Goal: Communication & Community: Answer question/provide support

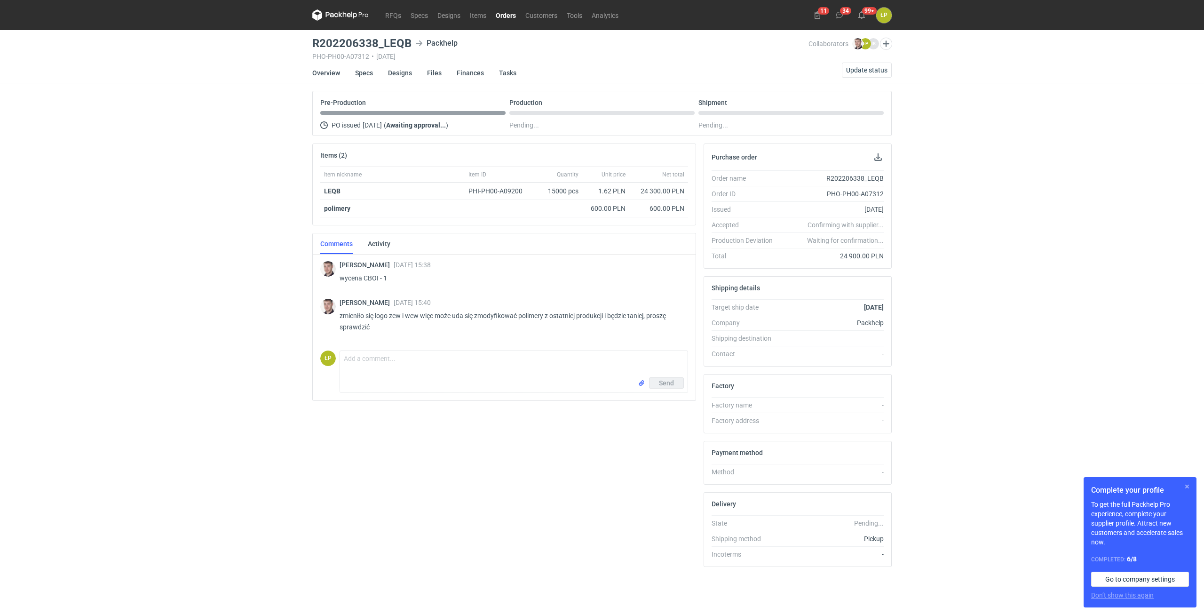
click at [1188, 486] on button "button" at bounding box center [1186, 486] width 11 height 11
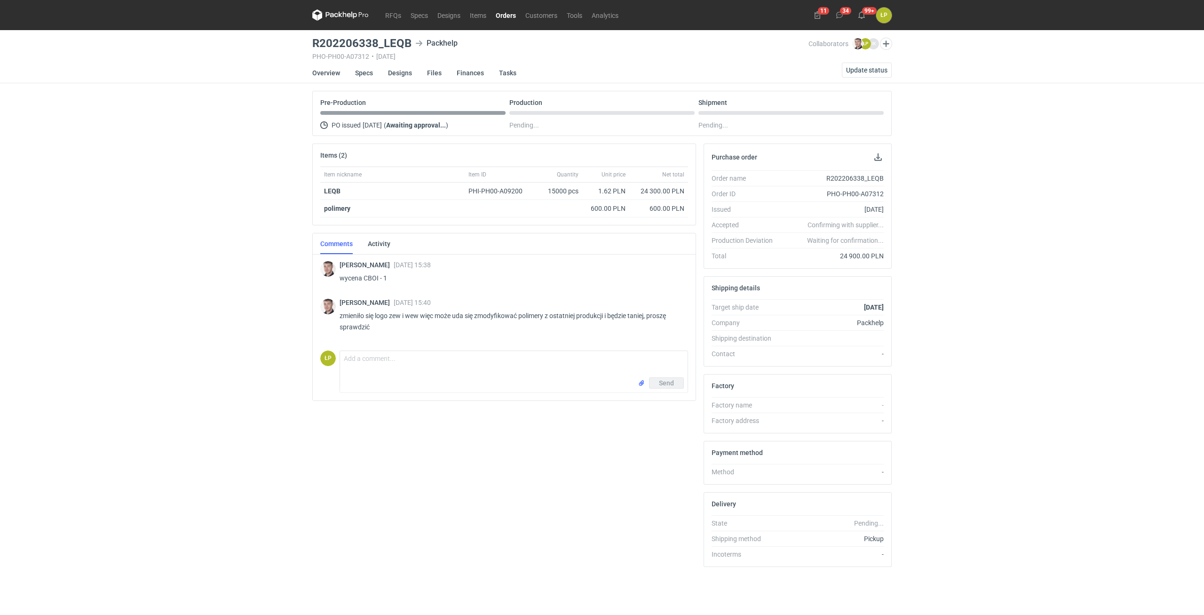
click at [1001, 328] on div "RFQs Specs Designs Items Orders Customers Tools Analytics 11 34 99+ ŁP Łukasz P…" at bounding box center [602, 307] width 1204 height 615
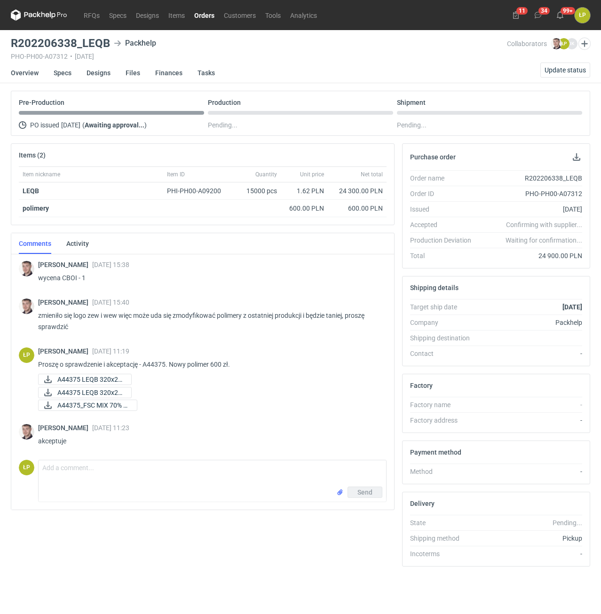
click at [200, 16] on link "Orders" at bounding box center [204, 14] width 30 height 11
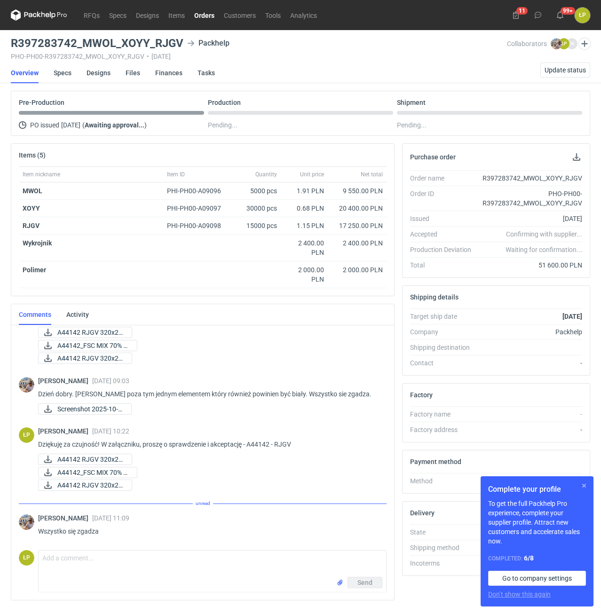
click at [579, 485] on button "button" at bounding box center [583, 485] width 11 height 11
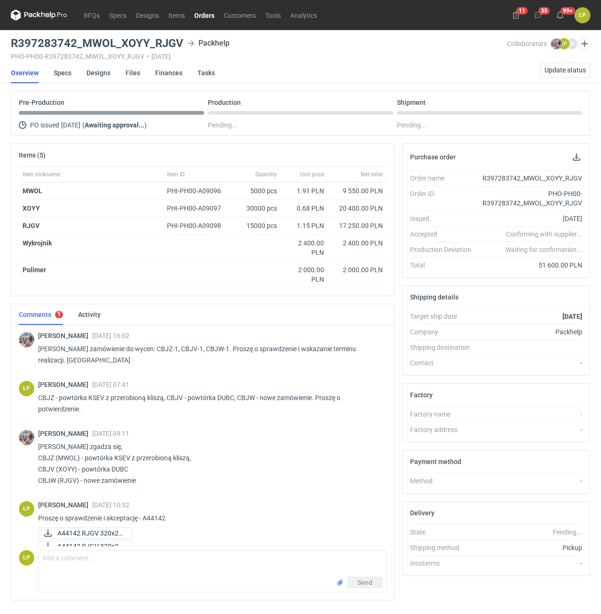
click at [208, 18] on link "Orders" at bounding box center [204, 14] width 30 height 11
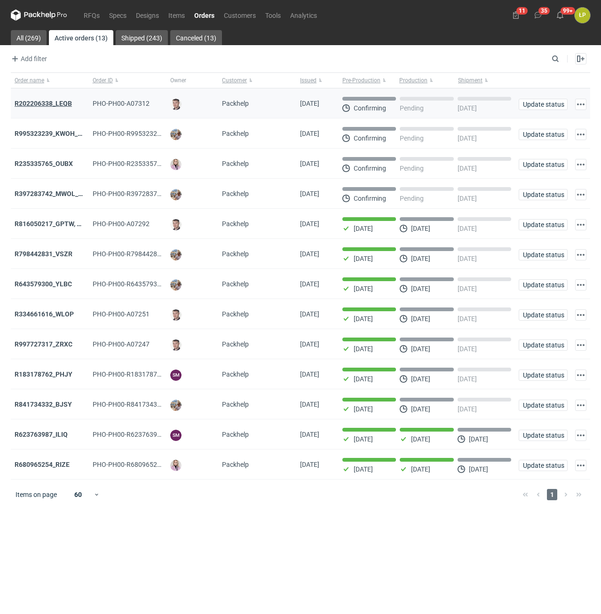
click at [62, 101] on strong "R202206338_LEQB" at bounding box center [43, 104] width 57 height 8
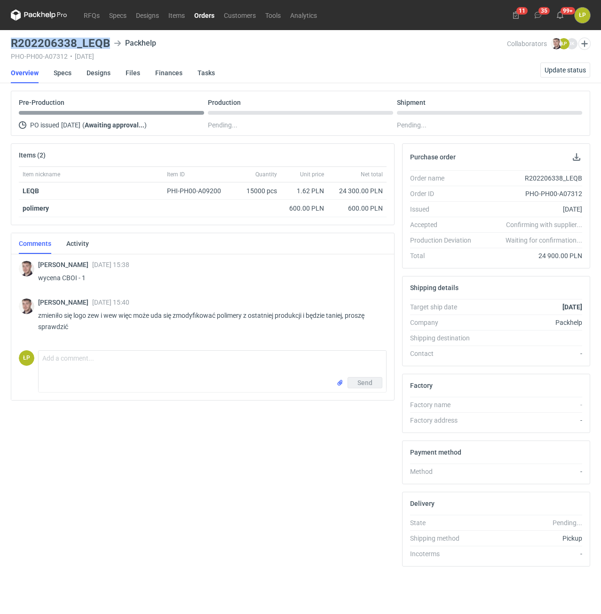
drag, startPoint x: 111, startPoint y: 50, endPoint x: 11, endPoint y: 48, distance: 100.6
click at [11, 48] on div "R202206338_LEQB Packhelp PHO-PH00-A07312 • 01/10/2025" at bounding box center [259, 49] width 496 height 23
copy h3 "R202206338_LEQB"
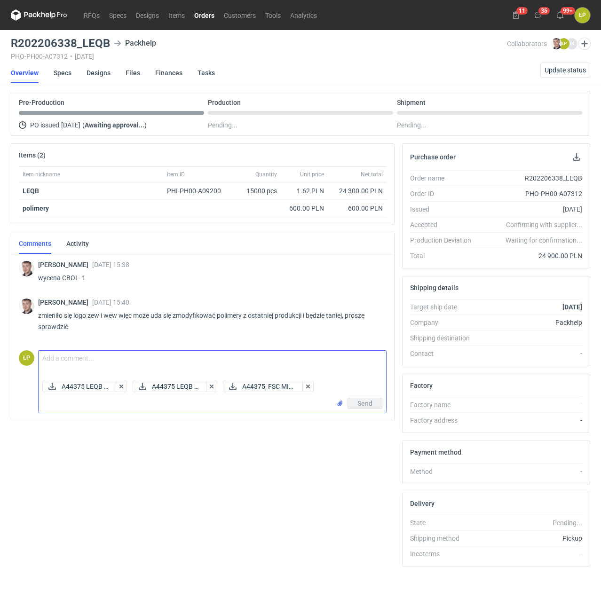
click at [245, 355] on textarea "Comment message" at bounding box center [212, 364] width 347 height 26
type textarea "p"
type textarea "Proszę o sprawdzenie i akceptację - A44375. Nowy polimer 600 zł."
click at [361, 403] on span "Send" at bounding box center [364, 403] width 15 height 7
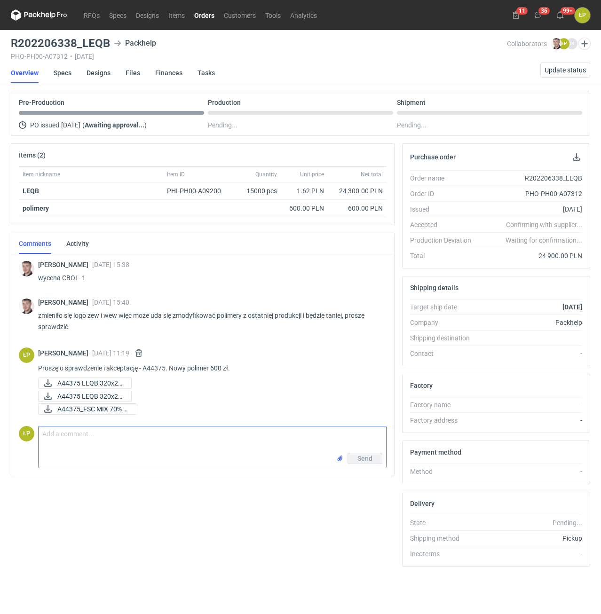
click at [211, 19] on link "Orders" at bounding box center [204, 14] width 30 height 11
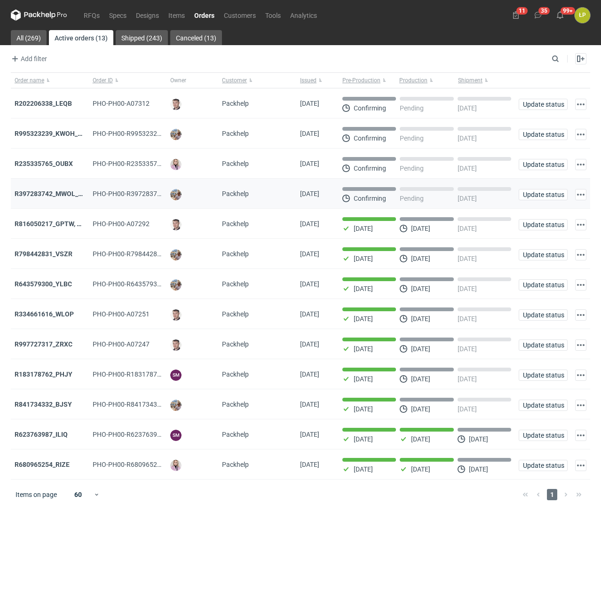
click at [56, 190] on div "R397283742_MWOL_XOYY_RJGV" at bounding box center [50, 193] width 71 height 9
click at [56, 192] on strong "R397283742_MWOL_XOYY_RJGV" at bounding box center [65, 194] width 101 height 8
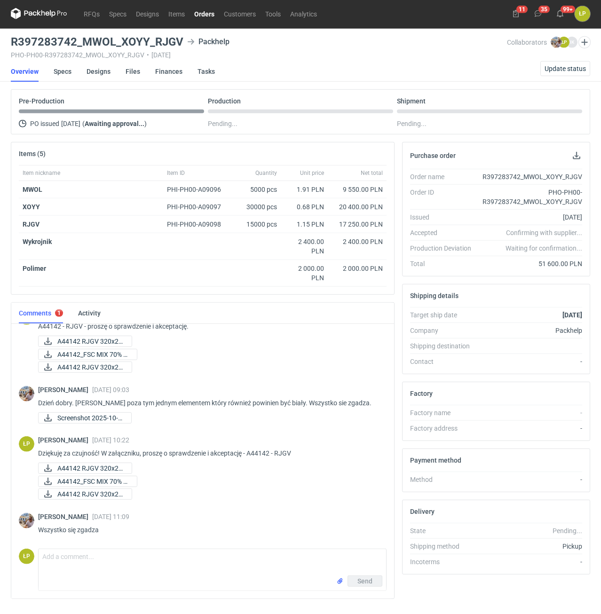
scroll to position [24, 0]
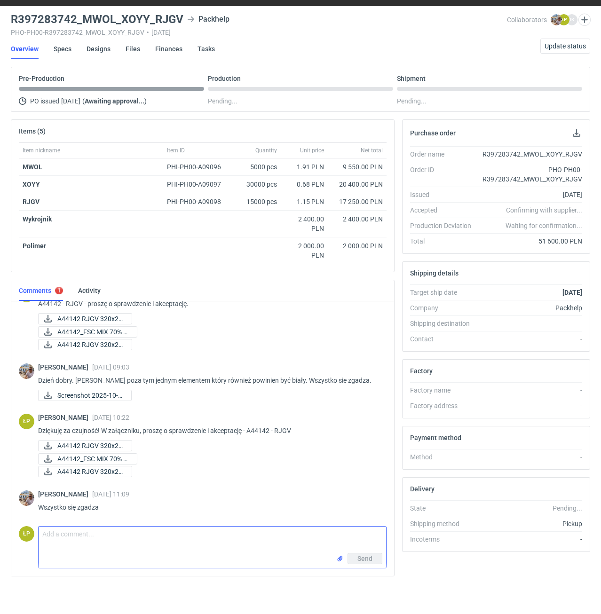
click at [245, 551] on textarea "Comment message" at bounding box center [212, 540] width 347 height 26
type textarea "d"
type textarea "Dziękuję. Proszę o sprawdzenie i akceptację - A34230 - zamówienie powtórzone al…"
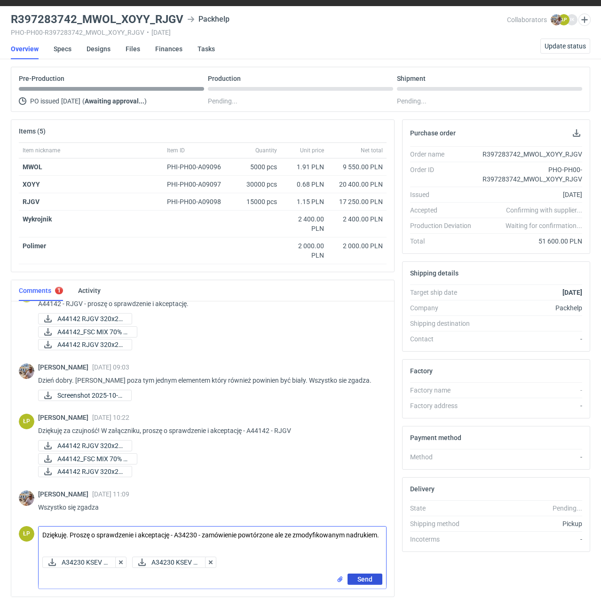
click at [359, 578] on span "Send" at bounding box center [364, 579] width 15 height 7
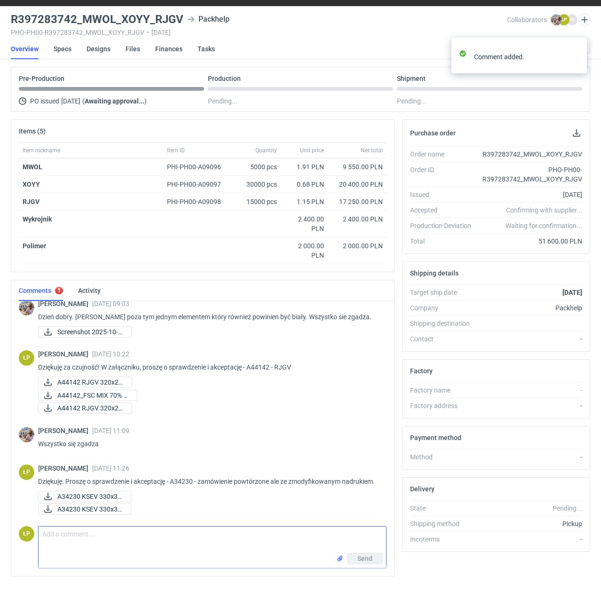
scroll to position [456, 0]
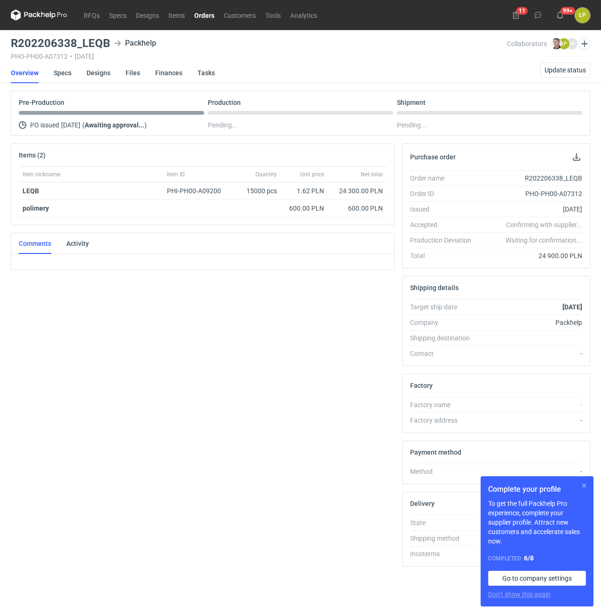
click at [584, 483] on button "button" at bounding box center [583, 485] width 11 height 11
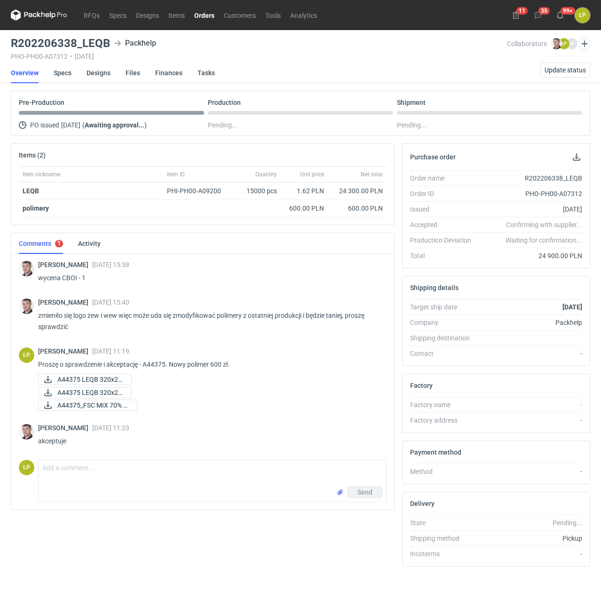
click at [214, 12] on link "Orders" at bounding box center [204, 14] width 30 height 11
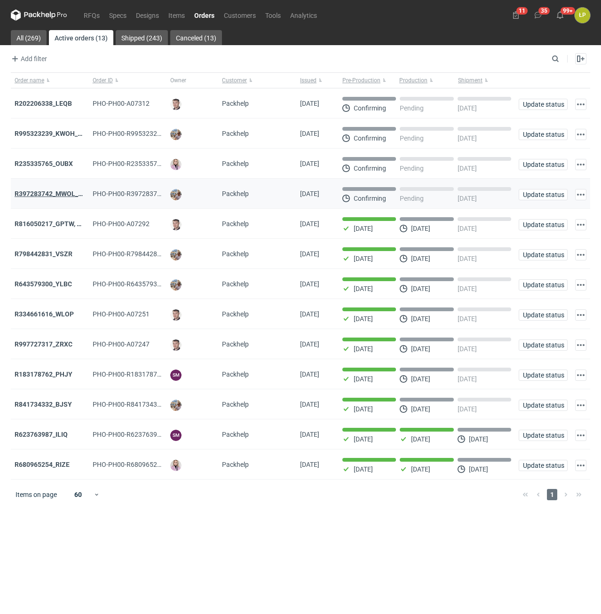
click at [56, 191] on strong "R397283742_MWOL_XOYY_RJGV" at bounding box center [65, 194] width 101 height 8
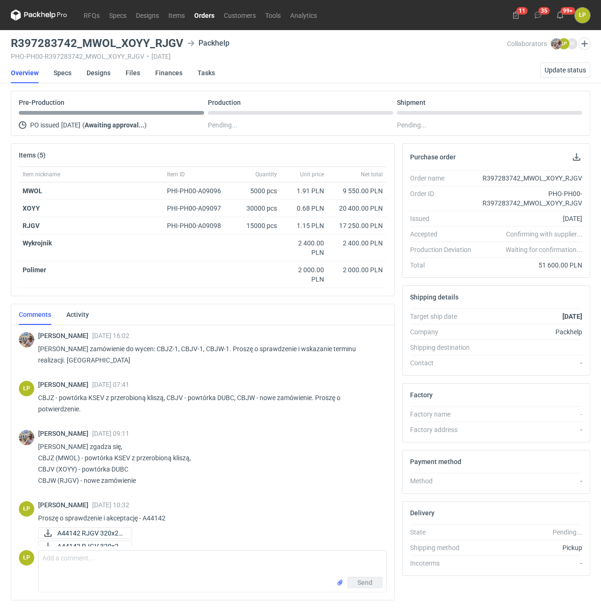
click at [205, 16] on link "Orders" at bounding box center [204, 14] width 30 height 11
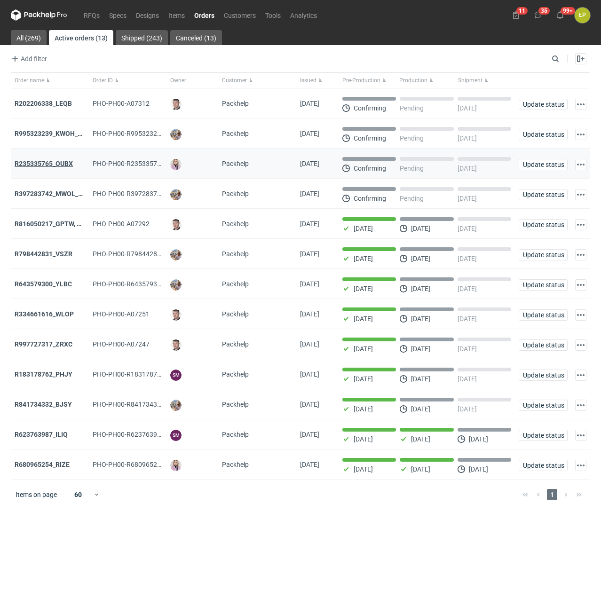
click at [58, 160] on strong "R235335765_OUBX" at bounding box center [44, 164] width 58 height 8
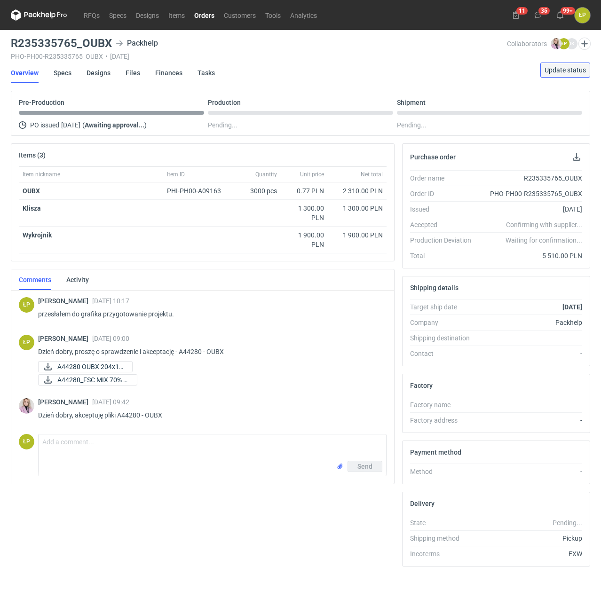
click at [556, 77] on button "Update status" at bounding box center [565, 70] width 50 height 15
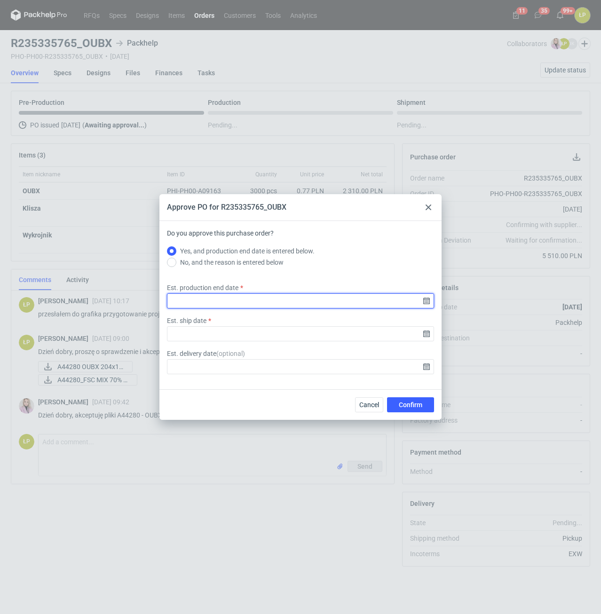
click at [426, 298] on input "Est. production end date" at bounding box center [300, 300] width 267 height 15
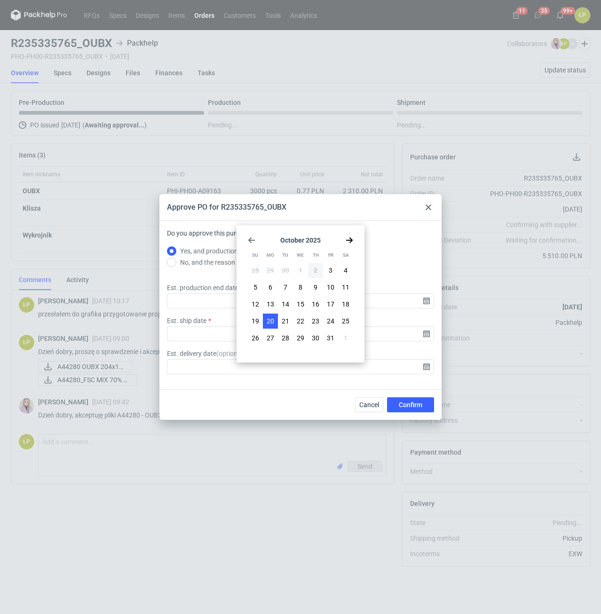
click at [266, 317] on button "20" at bounding box center [270, 321] width 15 height 15
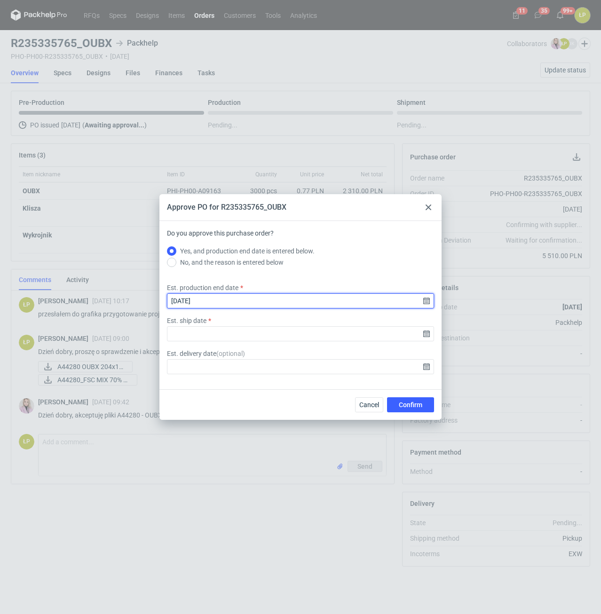
click at [423, 302] on input "2025-10-20" at bounding box center [300, 300] width 267 height 15
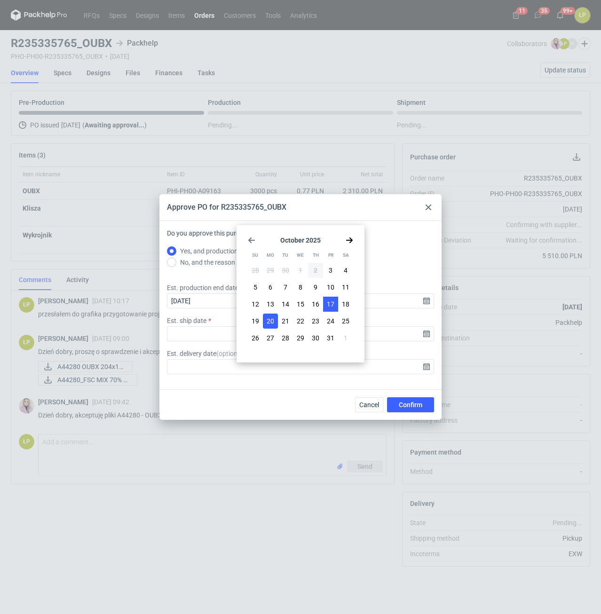
click at [329, 308] on span "17" at bounding box center [331, 304] width 8 height 9
type input "2025-10-17"
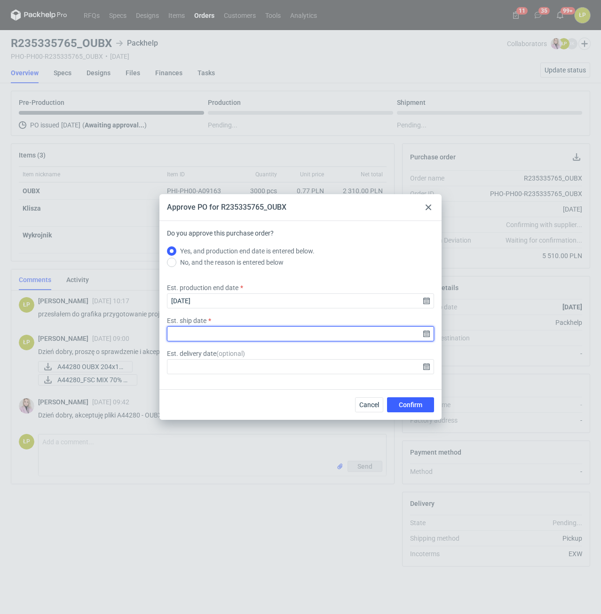
click at [426, 335] on input "Est. ship date" at bounding box center [300, 333] width 267 height 15
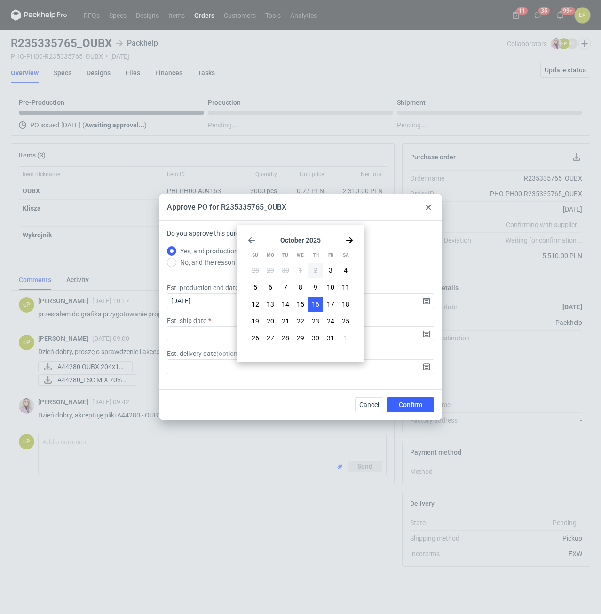
click at [321, 307] on button "16" at bounding box center [315, 304] width 15 height 15
type input "2025-10-16"
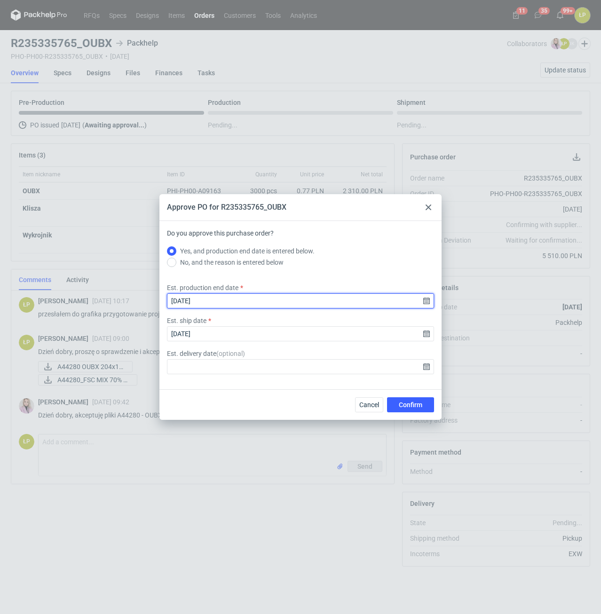
click at [427, 303] on input "2025-10-17" at bounding box center [300, 300] width 267 height 15
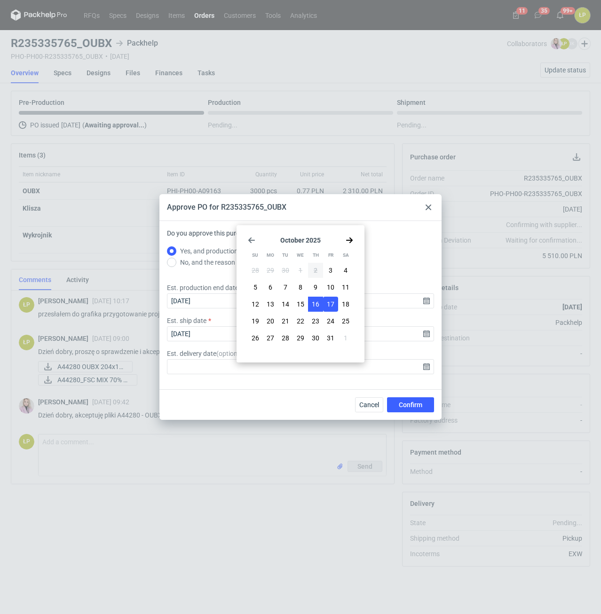
click at [321, 303] on button "16" at bounding box center [315, 304] width 15 height 15
type input "2025-10-16"
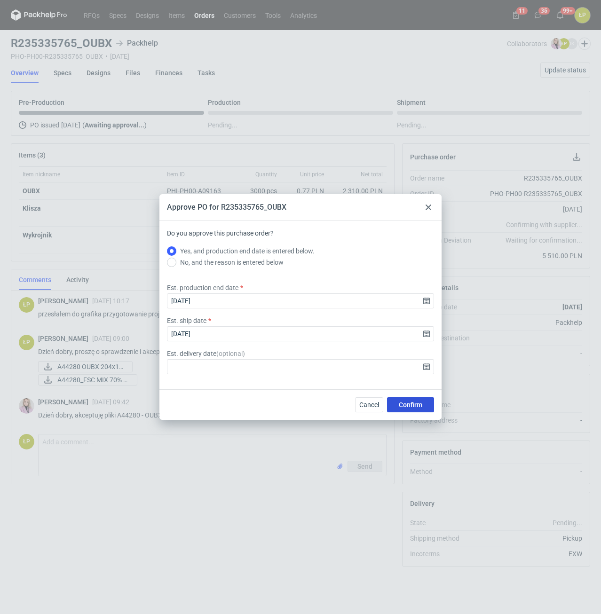
click at [415, 404] on span "Confirm" at bounding box center [411, 405] width 24 height 7
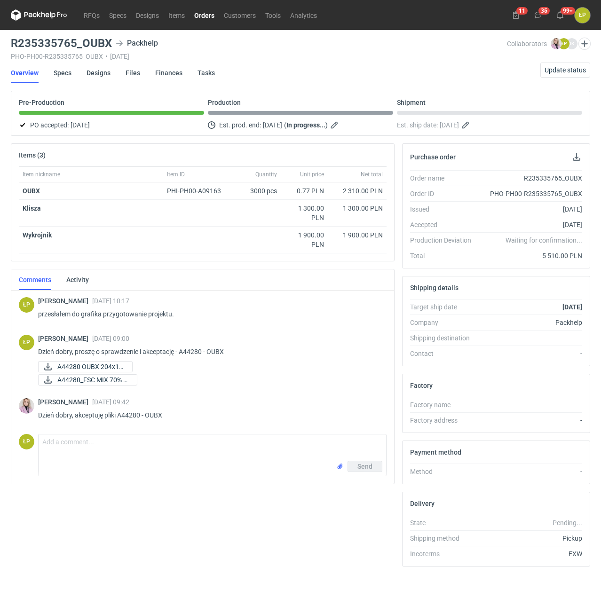
click at [211, 17] on link "Orders" at bounding box center [204, 14] width 30 height 11
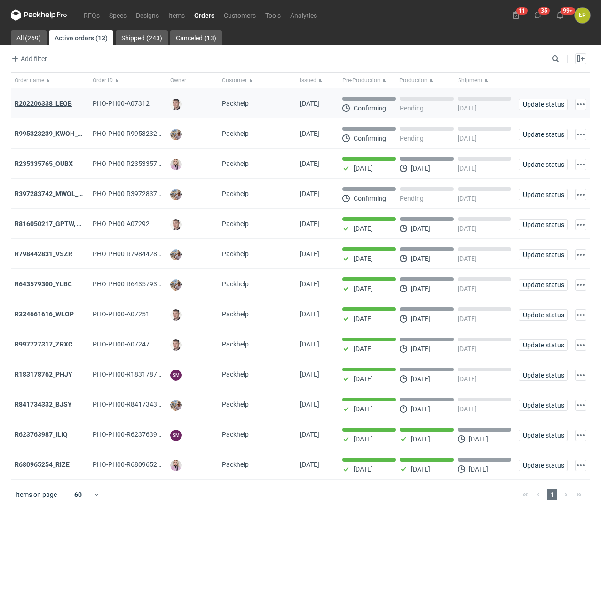
click at [63, 103] on strong "R202206338_LEQB" at bounding box center [43, 104] width 57 height 8
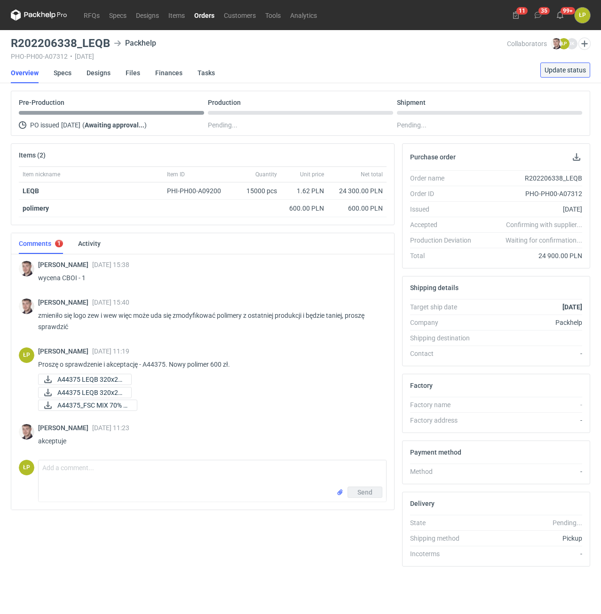
click at [552, 73] on span "Update status" at bounding box center [564, 70] width 41 height 7
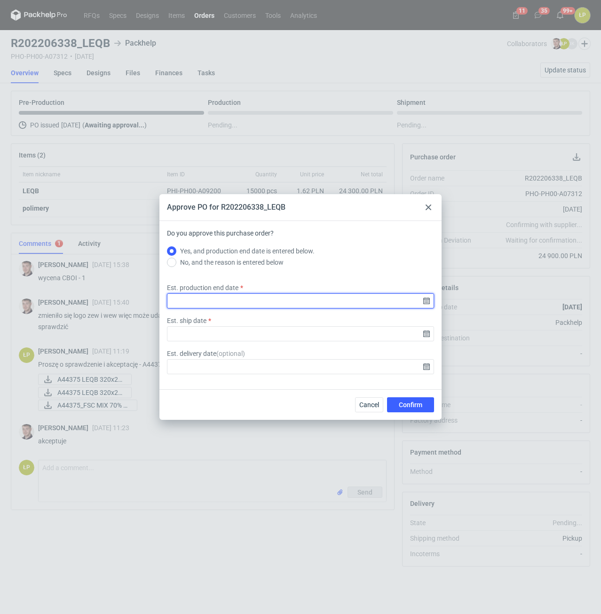
drag, startPoint x: 424, startPoint y: 296, endPoint x: 424, endPoint y: 301, distance: 5.7
click at [424, 297] on input "Est. production end date" at bounding box center [300, 300] width 267 height 15
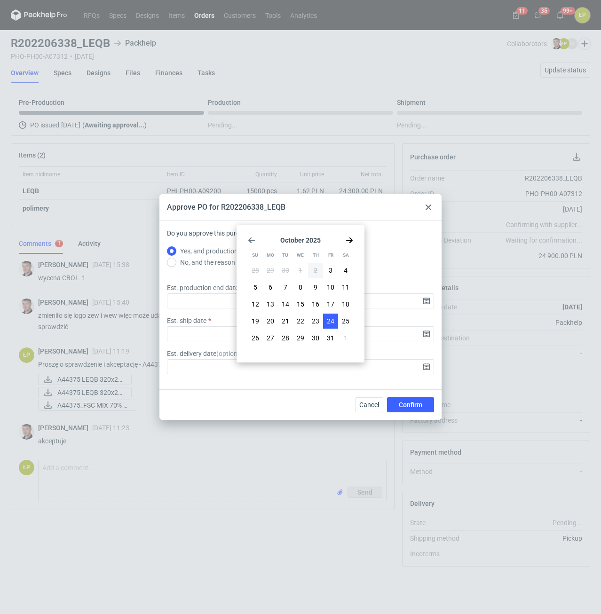
click at [329, 318] on span "24" at bounding box center [331, 320] width 8 height 9
type input "2025-10-24"
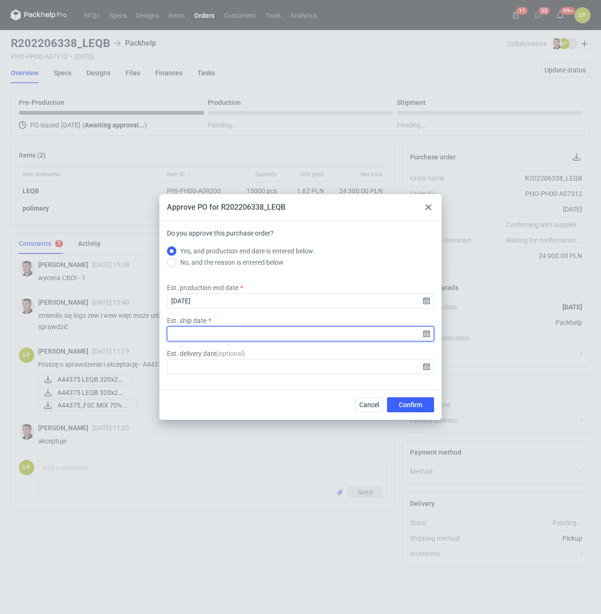
click at [426, 333] on input "Est. ship date" at bounding box center [300, 333] width 267 height 15
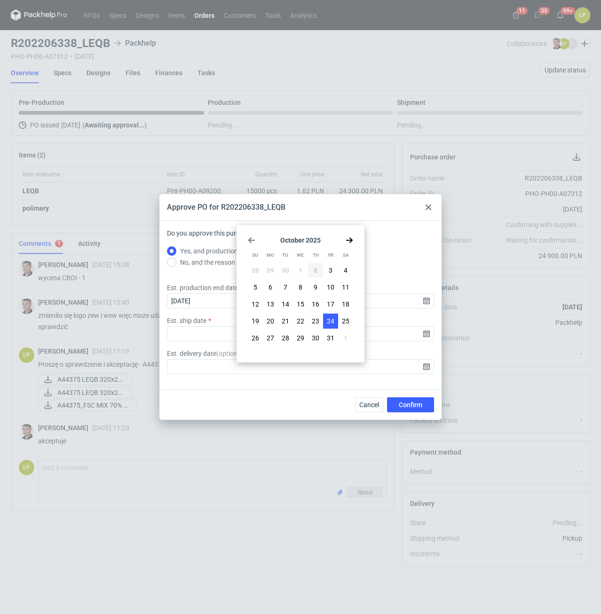
click at [334, 325] on button "24" at bounding box center [330, 321] width 15 height 15
type input "2025-10-24"
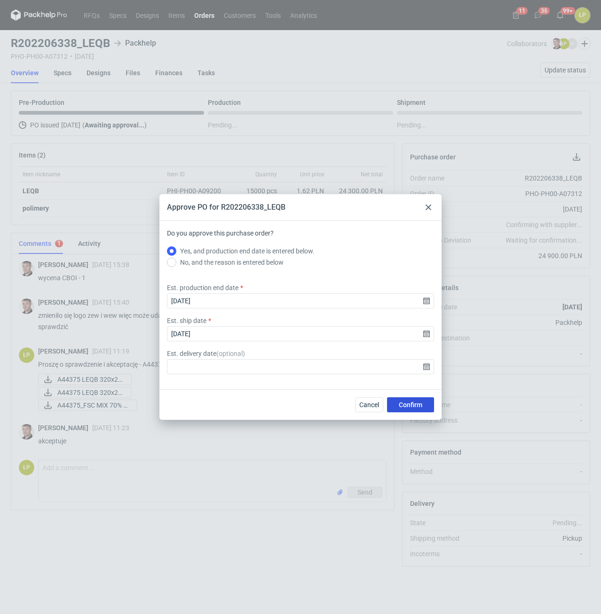
click at [406, 403] on span "Confirm" at bounding box center [411, 405] width 24 height 7
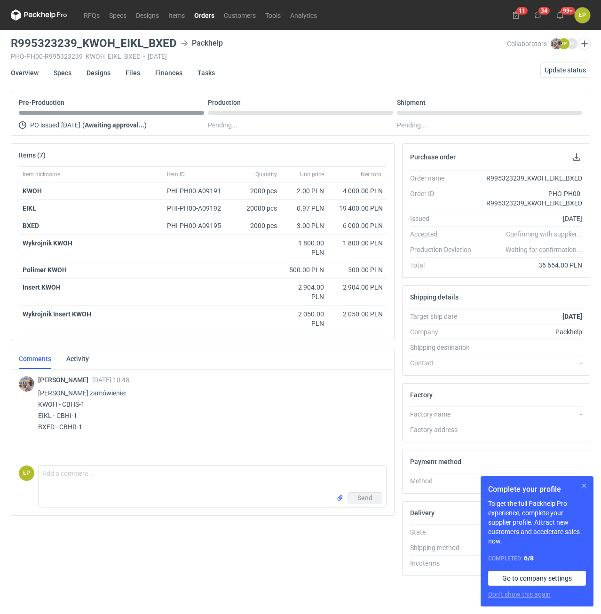
click at [582, 486] on button "button" at bounding box center [583, 485] width 11 height 11
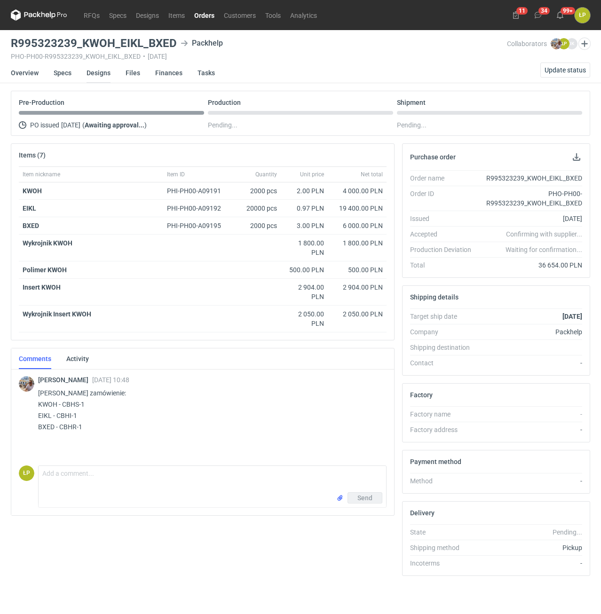
click at [110, 78] on link "Designs" at bounding box center [99, 73] width 24 height 21
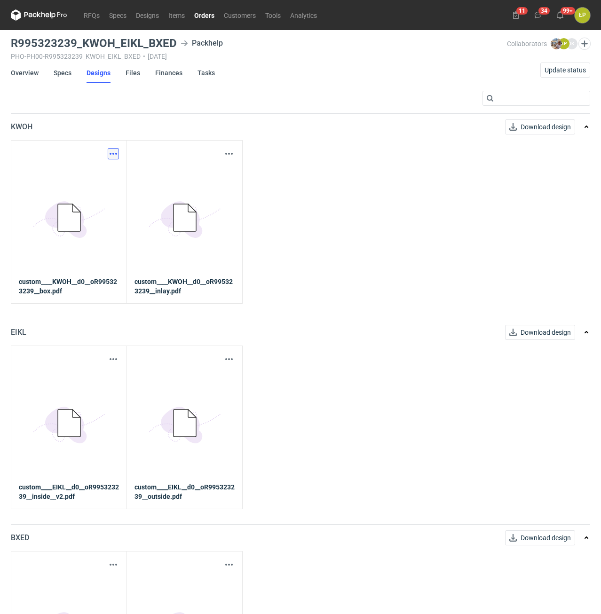
click at [112, 151] on button "button" at bounding box center [113, 153] width 11 height 11
click at [110, 174] on link "Download design part" at bounding box center [72, 174] width 87 height 15
click at [225, 153] on button "button" at bounding box center [228, 153] width 11 height 11
click at [219, 173] on link "Download design part" at bounding box center [187, 174] width 87 height 15
click at [112, 358] on button "button" at bounding box center [113, 359] width 11 height 11
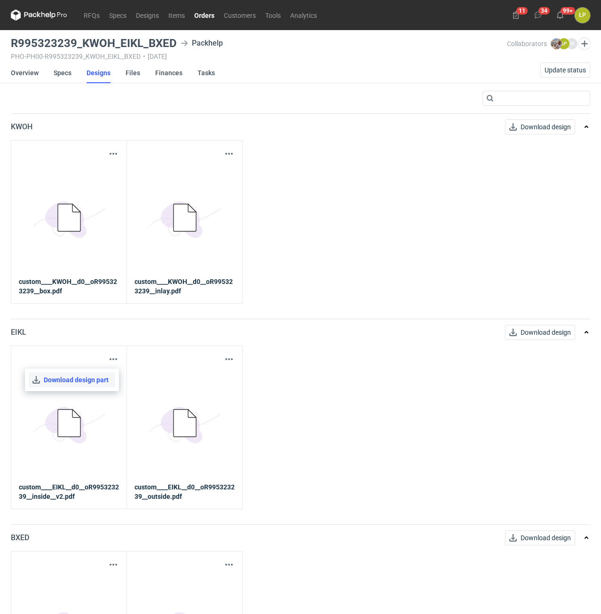
click at [108, 375] on link "Download design part" at bounding box center [72, 379] width 87 height 15
click at [228, 359] on button "button" at bounding box center [228, 359] width 11 height 11
click at [223, 371] on div "Download design part" at bounding box center [188, 380] width 94 height 23
click at [220, 377] on link "Download design part" at bounding box center [187, 379] width 87 height 15
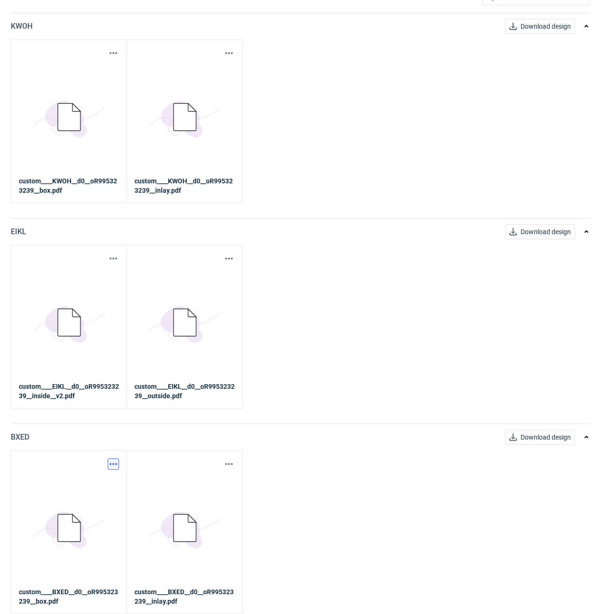
click at [112, 462] on button "button" at bounding box center [113, 463] width 11 height 11
click at [109, 483] on link "Download design part" at bounding box center [72, 484] width 87 height 15
click at [226, 460] on button "button" at bounding box center [228, 463] width 11 height 11
click at [213, 481] on link "Download design part" at bounding box center [187, 484] width 87 height 15
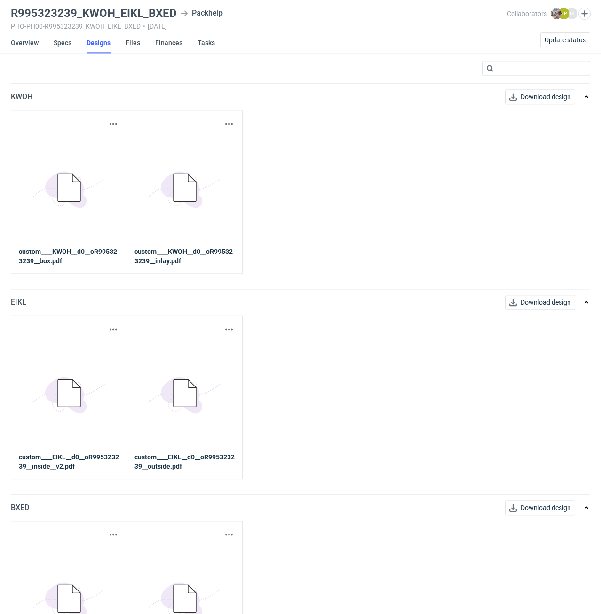
scroll to position [0, 0]
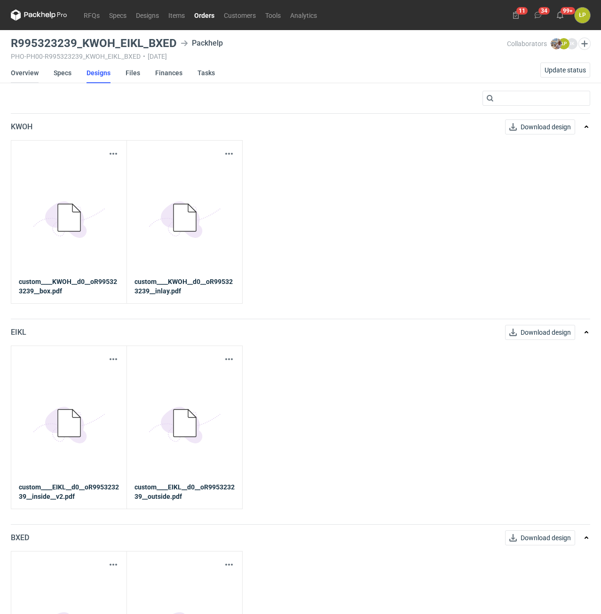
click at [33, 73] on link "Overview" at bounding box center [25, 73] width 28 height 21
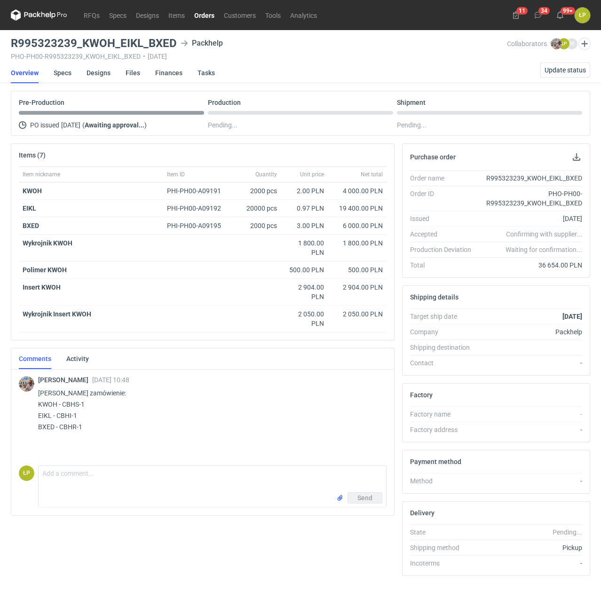
click at [72, 404] on p "Panie Łukaszu zamówienie: KWOH - CBHS-1 EIKL - CBHI-1 BXED - CBHR-1" at bounding box center [208, 409] width 341 height 45
copy p "CBHS"
click at [67, 415] on p "Panie Łukaszu zamówienie: KWOH - CBHS-1 EIKL - CBHI-1 BXED - CBHR-1" at bounding box center [208, 409] width 341 height 45
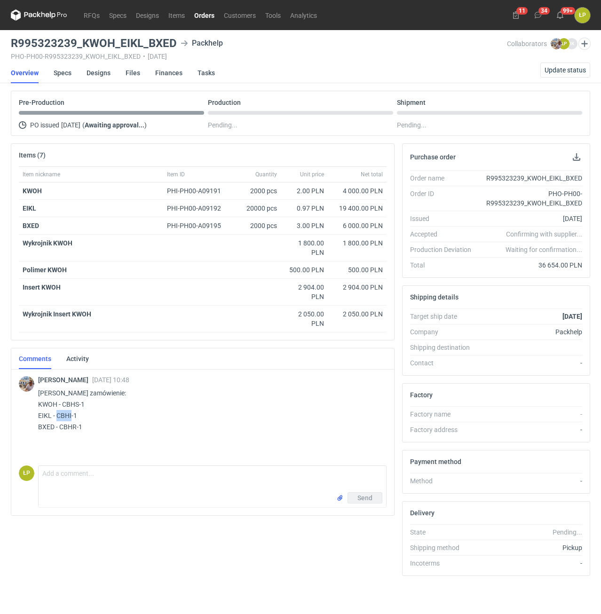
copy p "CBHI"
drag, startPoint x: 80, startPoint y: 429, endPoint x: 37, endPoint y: 406, distance: 49.0
click at [37, 406] on div "Michał Palasek 01 Oct 2025 10:48 Panie Łukaszu zamówienie: KWOH - CBHS-1 EIKL -…" at bounding box center [203, 405] width 368 height 74
copy p "KWOH - CBHS-1 EIKL - CBHI-1 BXED - CBHR-"
click at [63, 471] on textarea "Comment message" at bounding box center [212, 479] width 347 height 26
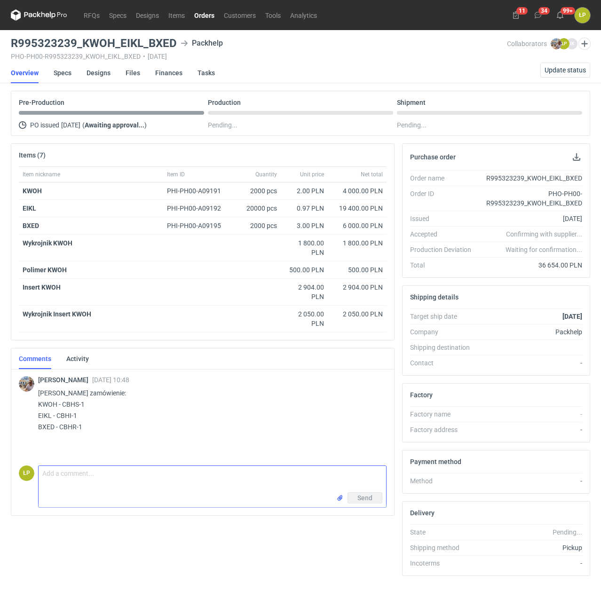
paste textarea "KWOH - CBHS-1 EIKL - CBHI-1 BXED - CBHR-"
click at [95, 473] on textarea "KWOH - CBHS-1 EIKL - CBHI-1 BXED - CBHR-" at bounding box center [212, 482] width 347 height 32
click at [87, 483] on textarea "KWOH - CBHS-1 - MOQ na wkładke 2400 sztuk EIKL - CBHI-1 BXED - CBHR-" at bounding box center [212, 482] width 347 height 32
click at [83, 496] on textarea "KWOH - CBHS-1 - MOQ na wkładke 2400 sztuk EIKL - CBHI-1 - reorder? BXED - CBHR-" at bounding box center [212, 482] width 347 height 32
click at [74, 493] on textarea "KWOH - CBHS-1 - MOQ na wkładke 2400 sztuk EIKL - CBHI-1 - reorder? BXED - CBHR-" at bounding box center [212, 482] width 347 height 32
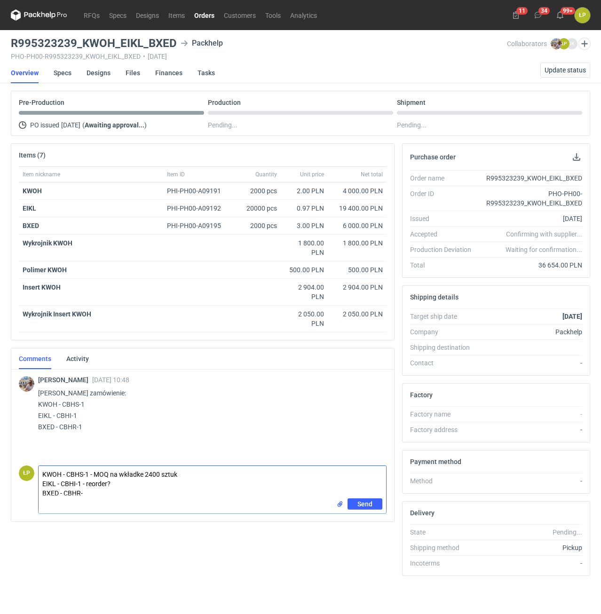
click at [74, 493] on textarea "KWOH - CBHS-1 - MOQ na wkładke 2400 sztuk EIKL - CBHI-1 - reorder? BXED - CBHR-" at bounding box center [212, 482] width 347 height 32
click at [118, 481] on textarea "KWOH - CBHS-1 - MOQ na wkładke 2400 sztuk EIKL - CBHI-1 - reorder? BXED - CBHR-" at bounding box center [212, 482] width 347 height 32
click at [73, 496] on textarea "KWOH - CBHS-1 - MOQ na wkładke 2400 sztuk EIKL - CBHI-1 - reorder KKOU? BXED - …" at bounding box center [212, 482] width 347 height 32
click at [101, 489] on textarea "KWOH - CBHS-1 - MOQ na wkładke 2400 sztuk EIKL - CBHI-1 - reorder KKOU? BXED - …" at bounding box center [212, 482] width 347 height 32
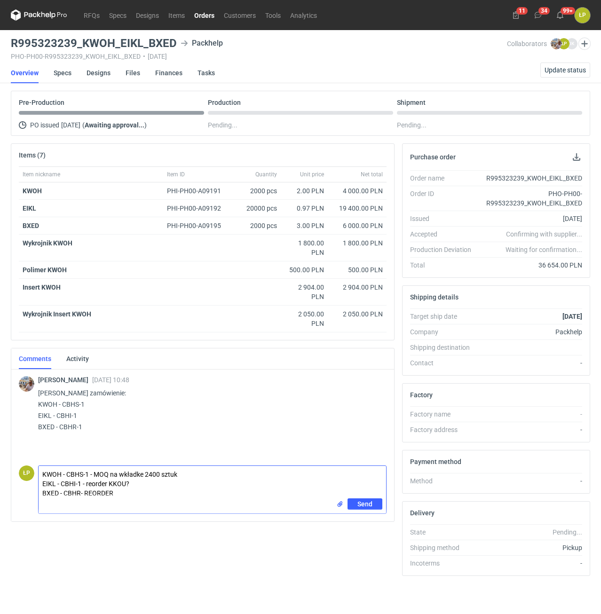
paste textarea "QEXD"
type textarea "KWOH - CBHS-1 - MOQ na wkładke 2400 sztuk EIKL - CBHI-1 - reorder KKOU? BXED - …"
click at [363, 503] on span "Send" at bounding box center [364, 504] width 15 height 7
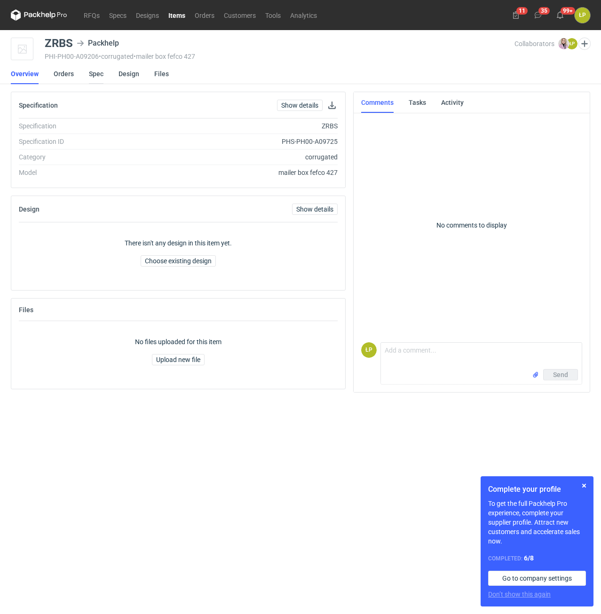
click at [92, 74] on link "Spec" at bounding box center [96, 73] width 15 height 21
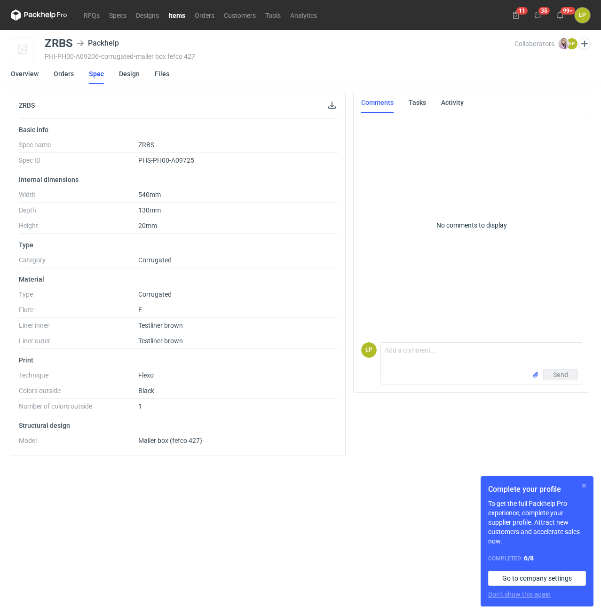
click at [582, 486] on button "button" at bounding box center [583, 485] width 11 height 11
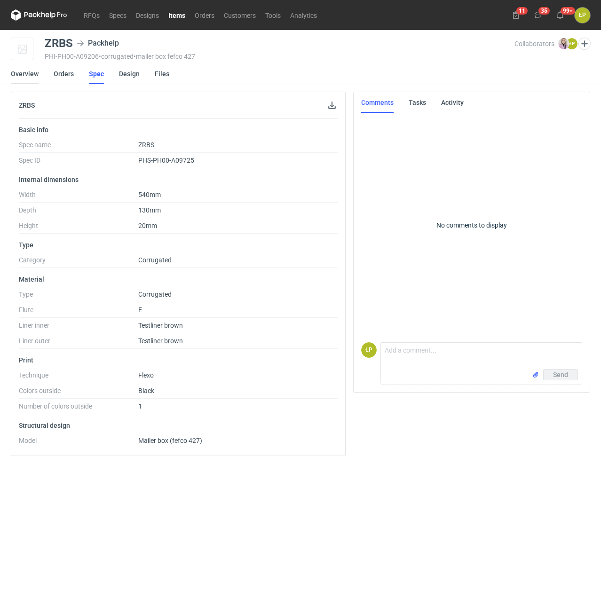
click at [31, 77] on link "Overview" at bounding box center [25, 73] width 28 height 21
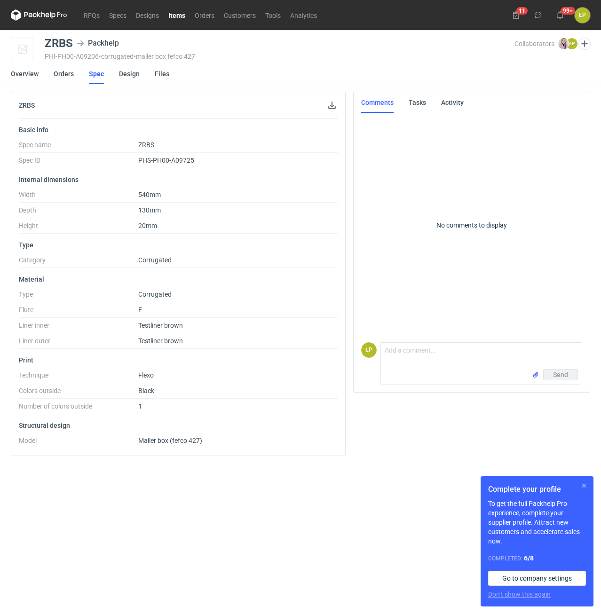
click at [585, 484] on button "button" at bounding box center [583, 485] width 11 height 11
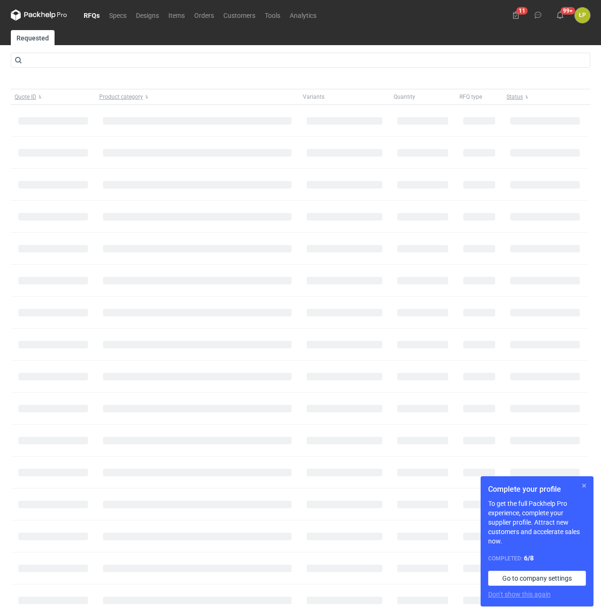
click at [582, 485] on button "button" at bounding box center [583, 485] width 11 height 11
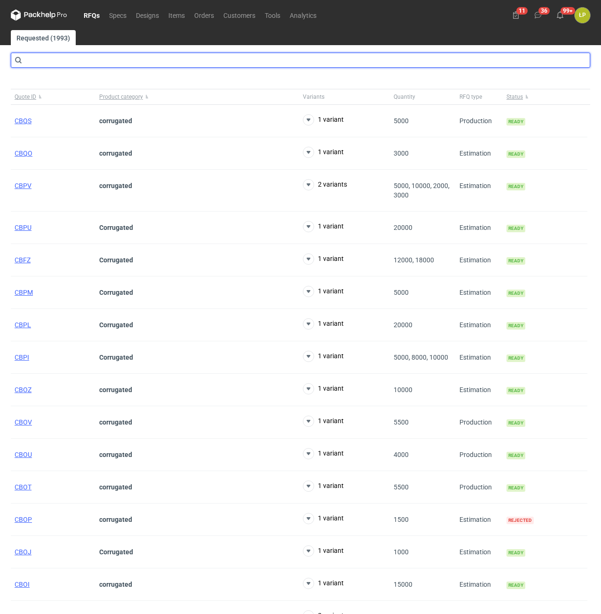
click at [110, 66] on input "text" at bounding box center [300, 60] width 579 height 15
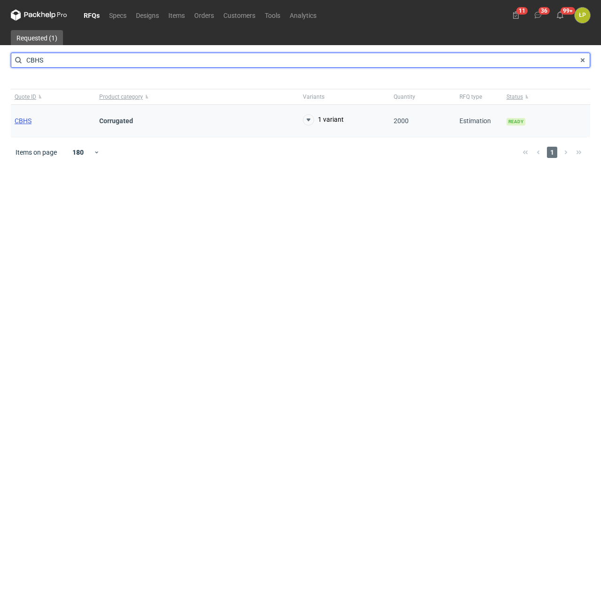
type input "CBHS"
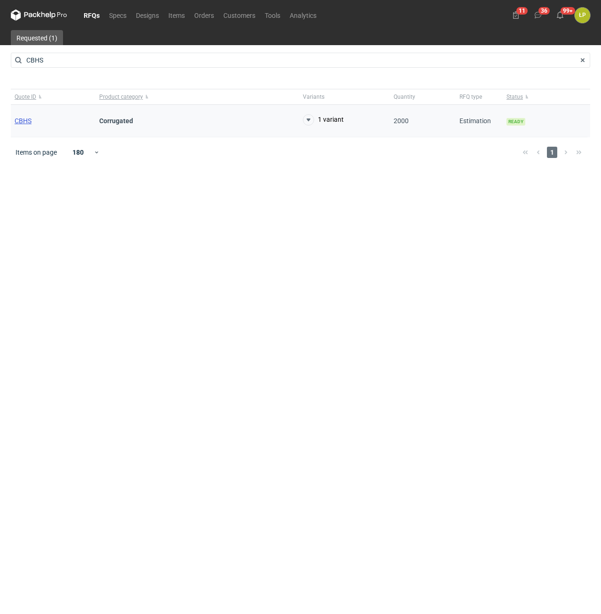
click at [20, 120] on span "CBHS" at bounding box center [23, 121] width 17 height 8
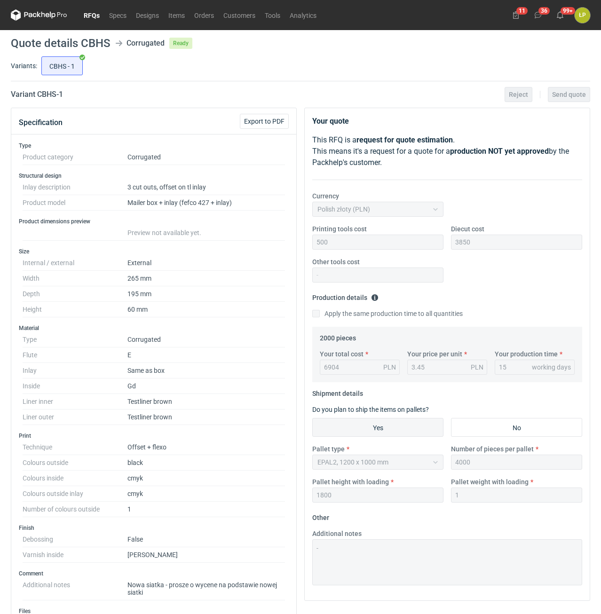
click at [87, 15] on link "RFQs" at bounding box center [91, 14] width 25 height 11
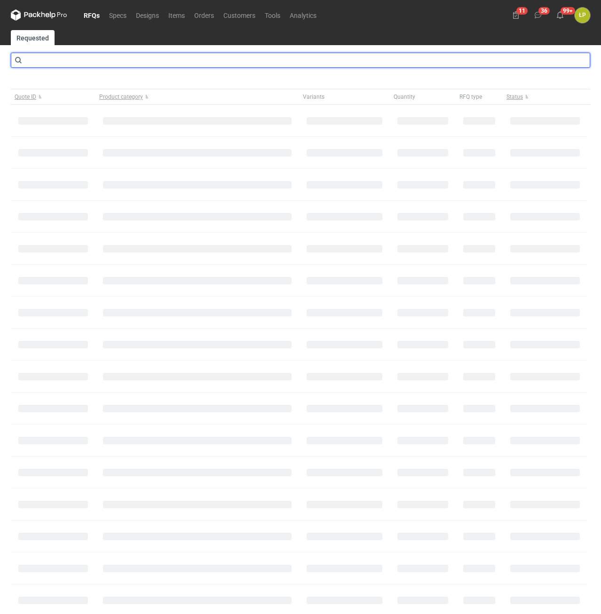
click at [103, 58] on input "text" at bounding box center [300, 60] width 579 height 15
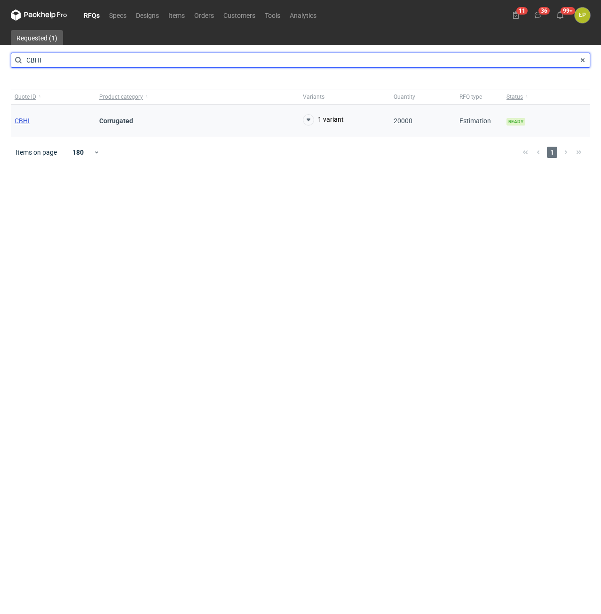
type input "CBHI"
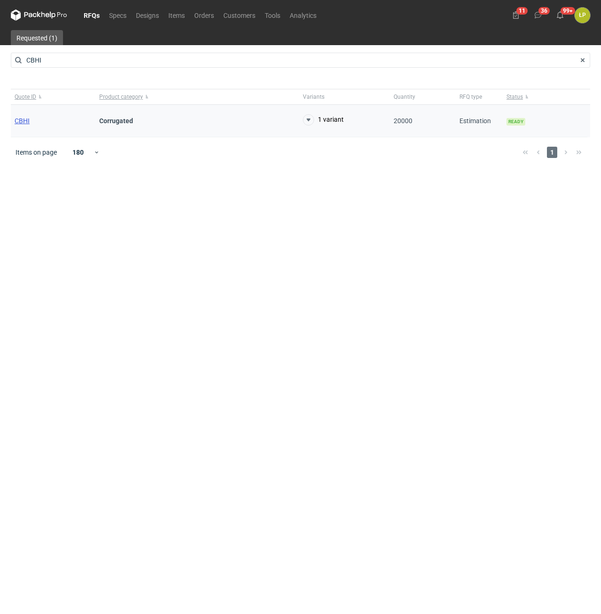
click at [25, 120] on span "CBHI" at bounding box center [22, 121] width 15 height 8
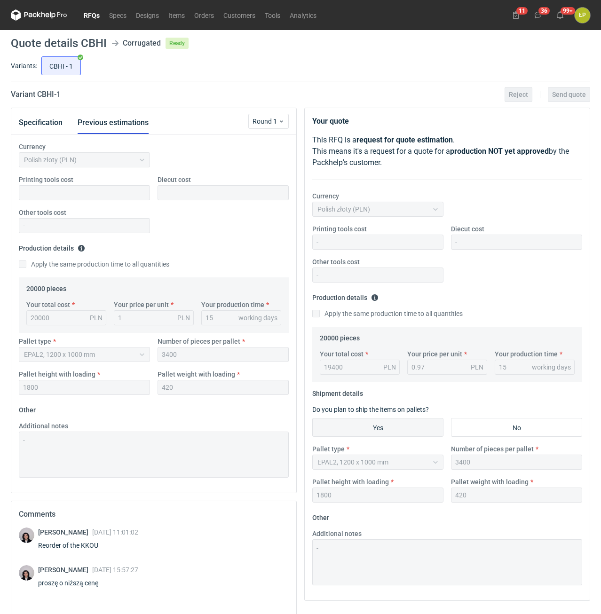
click at [95, 17] on link "RFQs" at bounding box center [91, 14] width 25 height 11
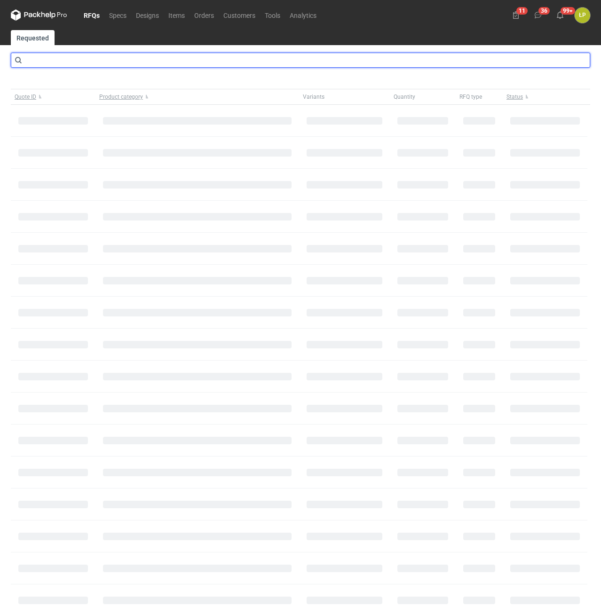
click at [98, 59] on input "text" at bounding box center [300, 60] width 579 height 15
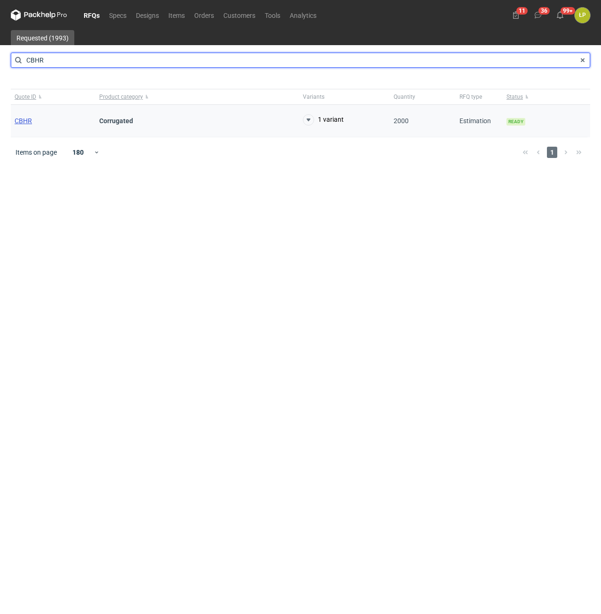
type input "CBHR"
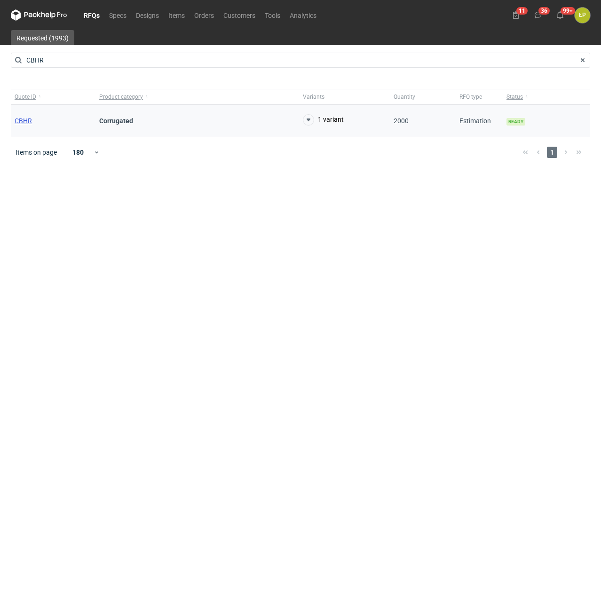
click at [24, 121] on span "CBHR" at bounding box center [23, 121] width 17 height 8
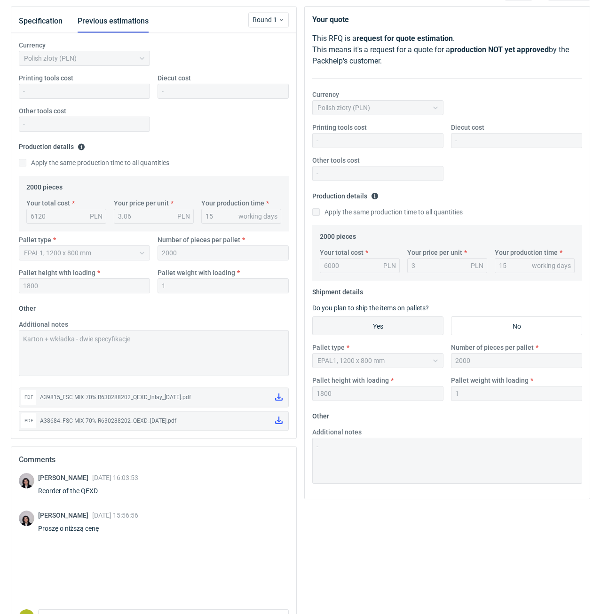
scroll to position [160, 0]
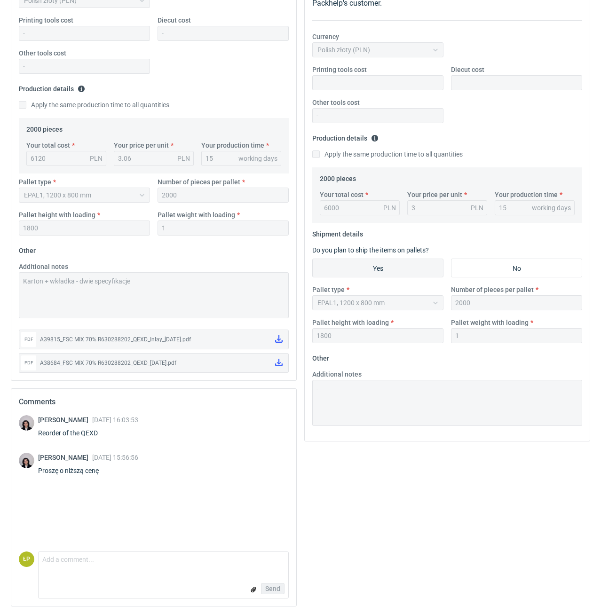
click at [93, 428] on div "Reorder of the QEXD" at bounding box center [88, 432] width 100 height 9
copy div "QEXD"
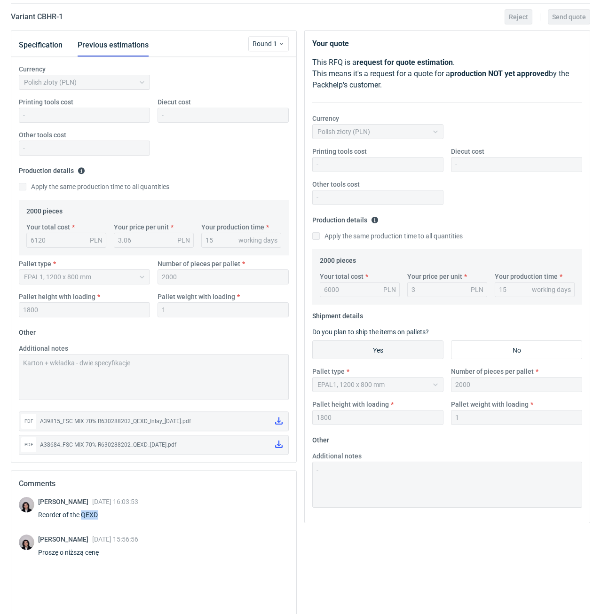
scroll to position [0, 0]
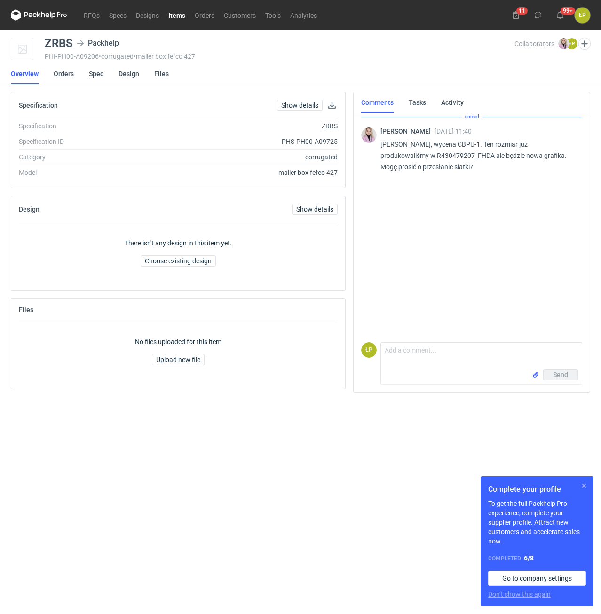
click at [581, 481] on button "button" at bounding box center [583, 485] width 11 height 11
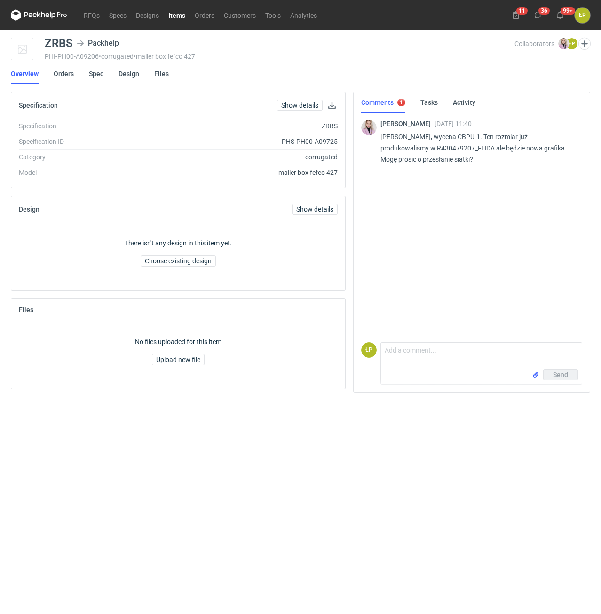
click at [439, 149] on p "[PERSON_NAME], wycena CBPU-1. Ten rozmiar już produkowaliśmy w R430479207_FHDA …" at bounding box center [477, 148] width 194 height 34
click at [439, 149] on p "Panie Łukaszu, wycena CBPU-1. Ten rozmiar już produkowaliśmy w R430479207_FHDA …" at bounding box center [477, 148] width 194 height 34
copy p "R430479207_FHDA"
click at [461, 138] on p "Panie Łukaszu, wycena CBPU-1. Ten rozmiar już produkowaliśmy w R430479207_FHDA …" at bounding box center [477, 148] width 194 height 34
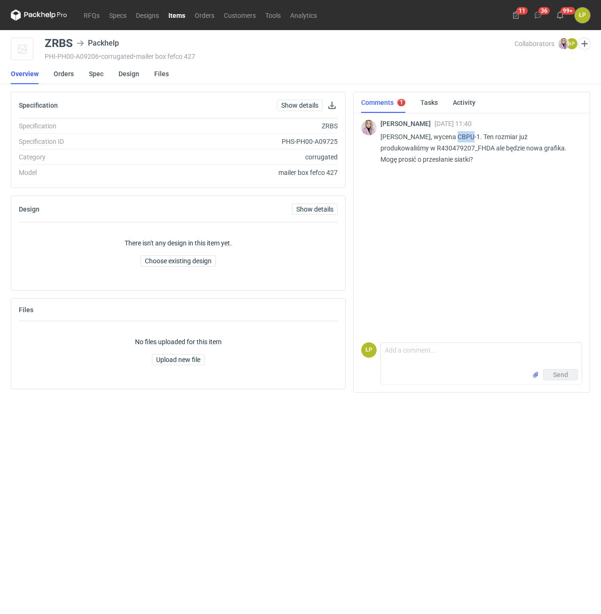
copy p "CBPU"
drag, startPoint x: 72, startPoint y: 44, endPoint x: 45, endPoint y: 44, distance: 27.3
click at [45, 44] on div "ZRBS" at bounding box center [59, 43] width 28 height 11
copy div "ZRBS"
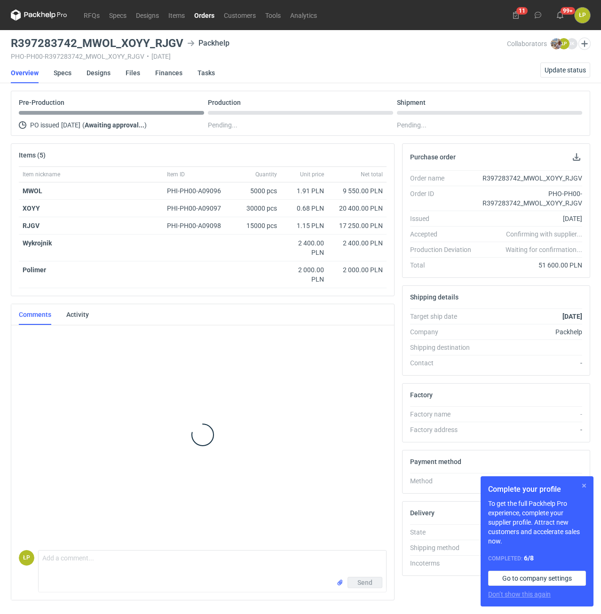
click at [582, 485] on button "button" at bounding box center [583, 485] width 11 height 11
